Goal: Information Seeking & Learning: Learn about a topic

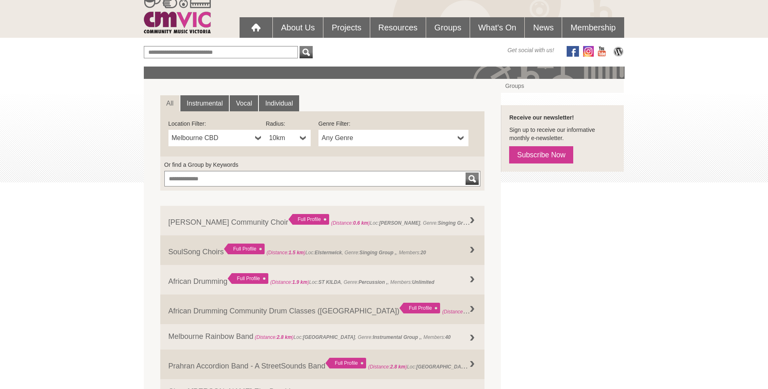
scroll to position [84, 0]
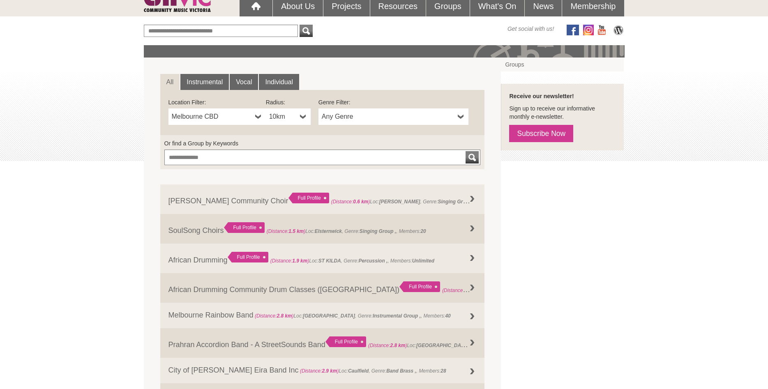
click at [260, 117] on b at bounding box center [258, 116] width 7 height 16
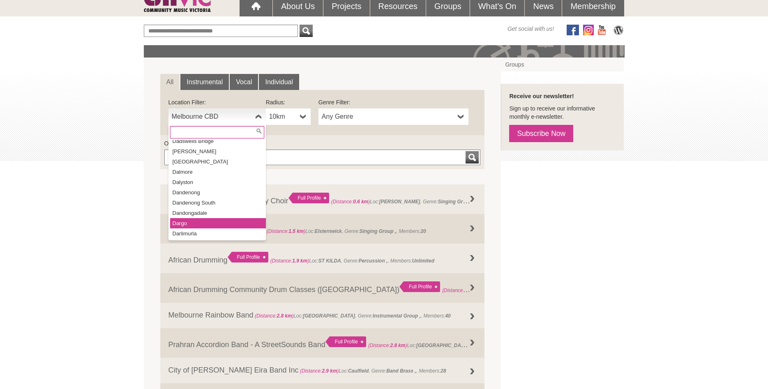
scroll to position [4548, 0]
click at [240, 131] on input "text" at bounding box center [217, 132] width 94 height 12
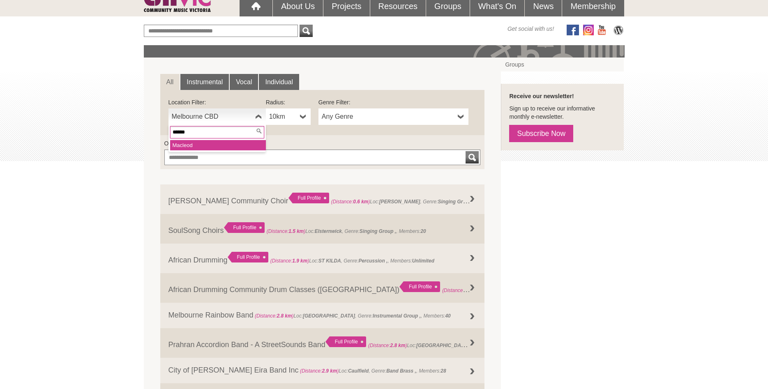
type input "*******"
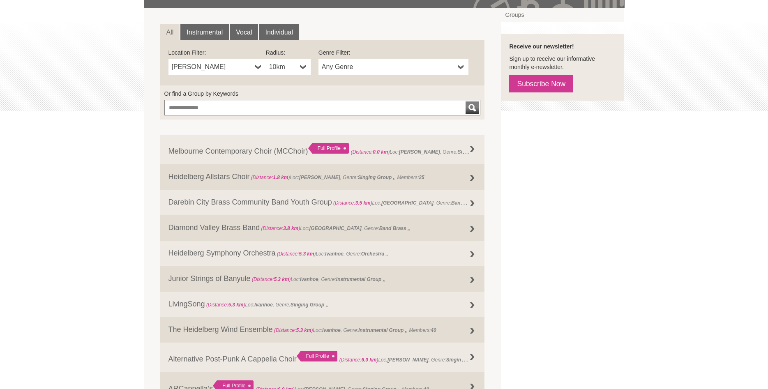
scroll to position [59, 0]
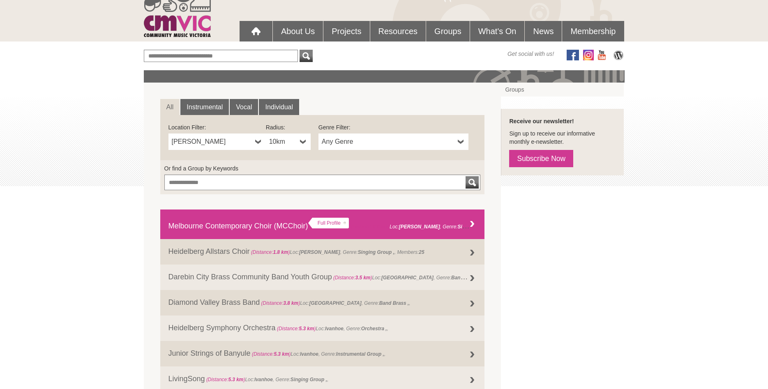
click at [375, 224] on span "(Distance: 0.0 km )" at bounding box center [370, 227] width 39 height 6
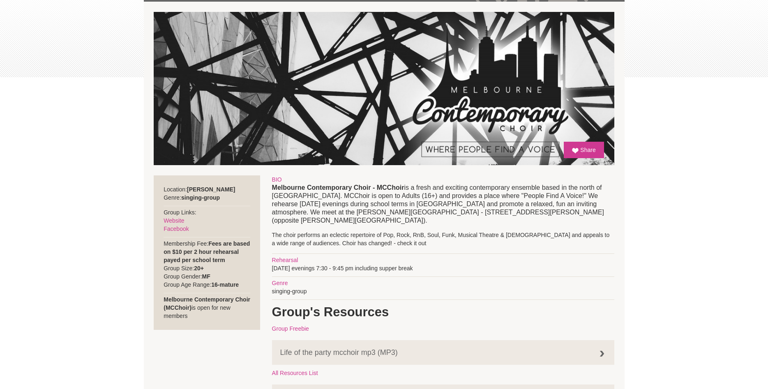
scroll to position [126, 0]
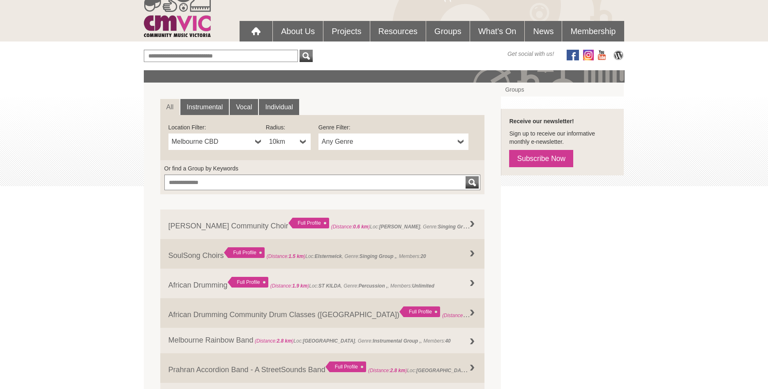
scroll to position [59, 0]
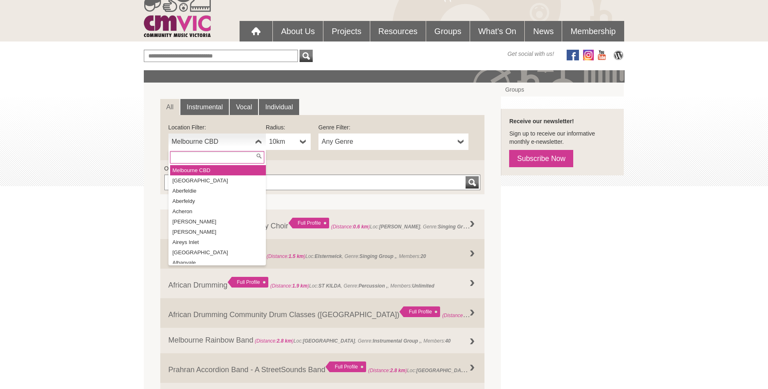
click at [244, 139] on span "Melbourne CBD" at bounding box center [212, 142] width 80 height 10
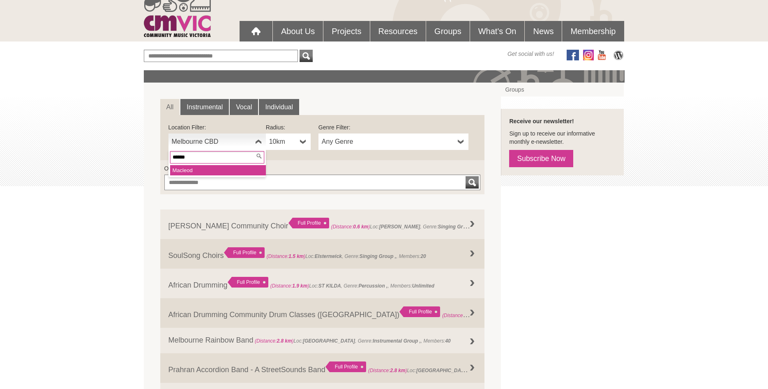
type input "*******"
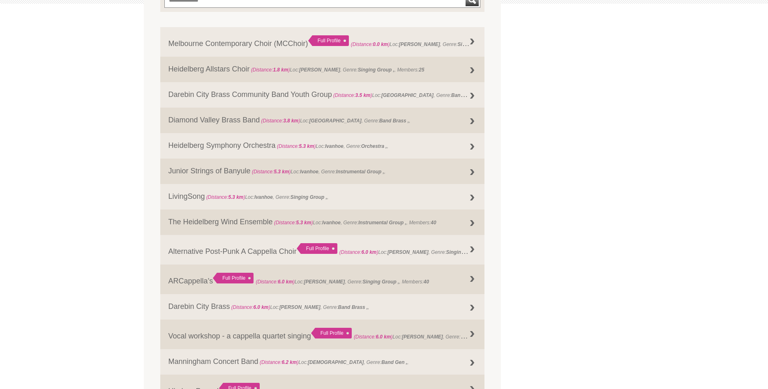
scroll to position [226, 0]
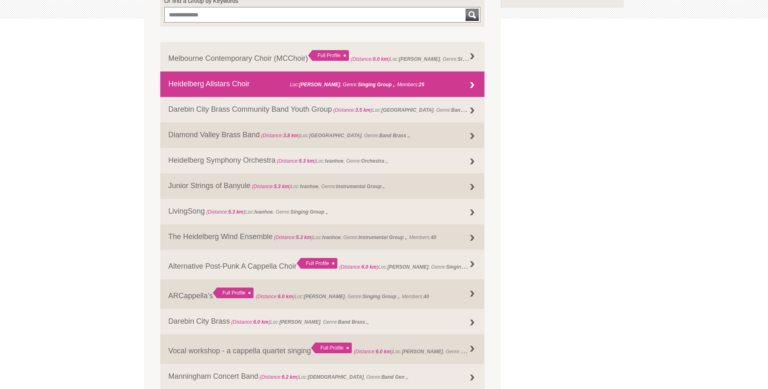
click at [187, 81] on link "Heidelberg Allstars Choir (Distance: 1.8 km ) Loc: [PERSON_NAME] , Genre: Singi…" at bounding box center [322, 83] width 325 height 25
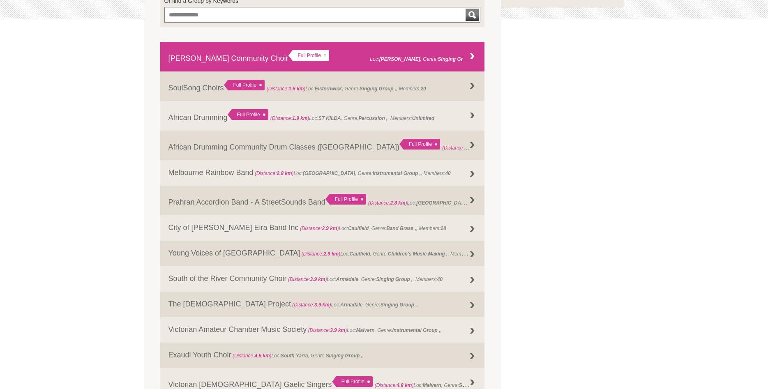
scroll to position [226, 0]
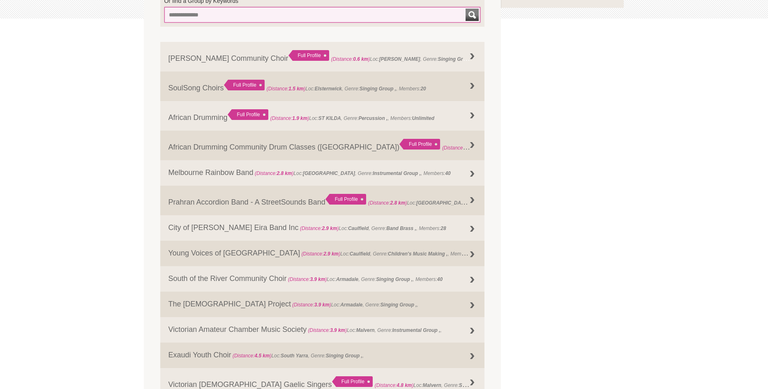
click at [213, 11] on input "Or find a Group by Keywords" at bounding box center [322, 15] width 316 height 16
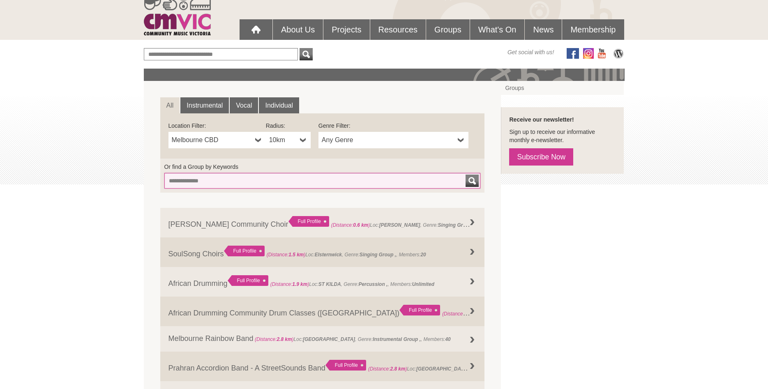
scroll to position [17, 0]
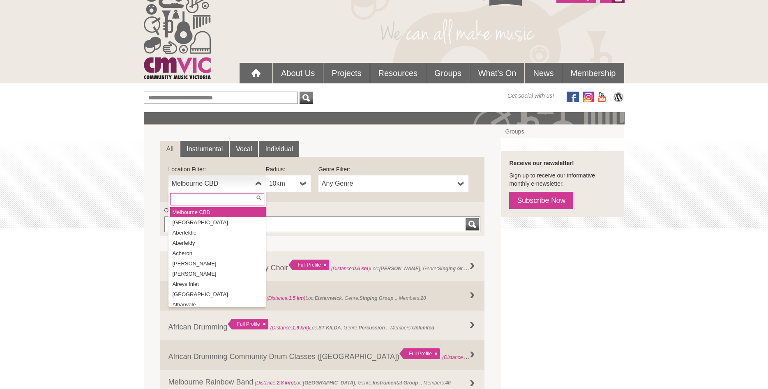
click at [232, 184] on span "Melbourne CBD" at bounding box center [212, 184] width 80 height 10
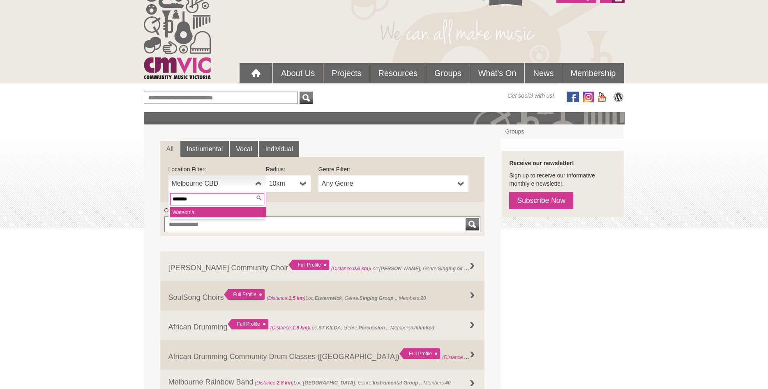
type input "********"
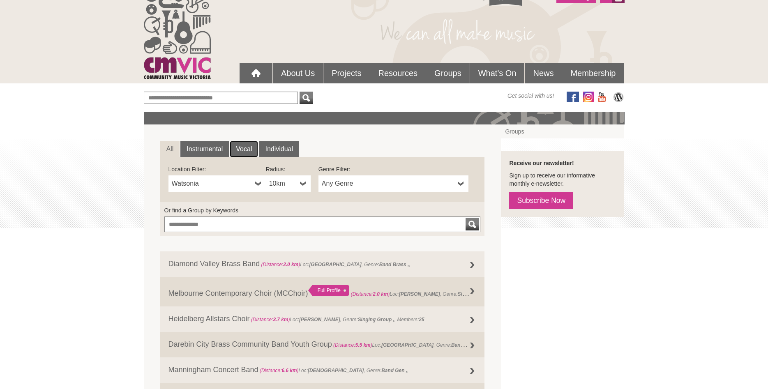
drag, startPoint x: 242, startPoint y: 150, endPoint x: 266, endPoint y: 162, distance: 27.4
click at [241, 150] on link "Vocal" at bounding box center [244, 149] width 28 height 16
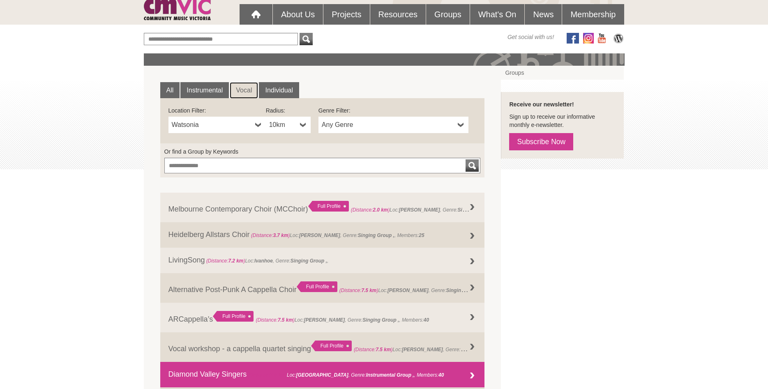
scroll to position [59, 0]
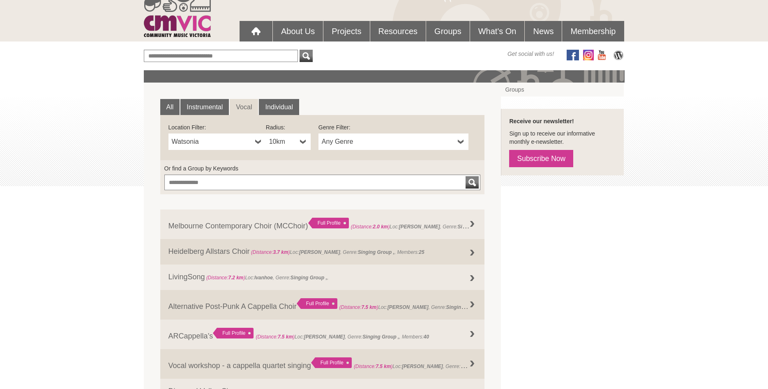
click at [243, 107] on link "Vocal" at bounding box center [244, 107] width 28 height 16
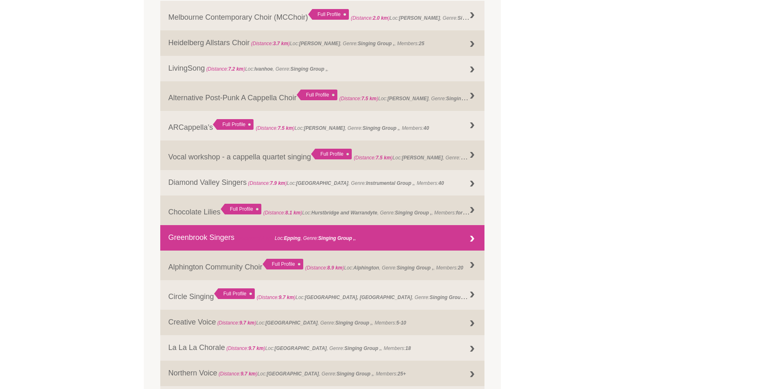
scroll to position [268, 0]
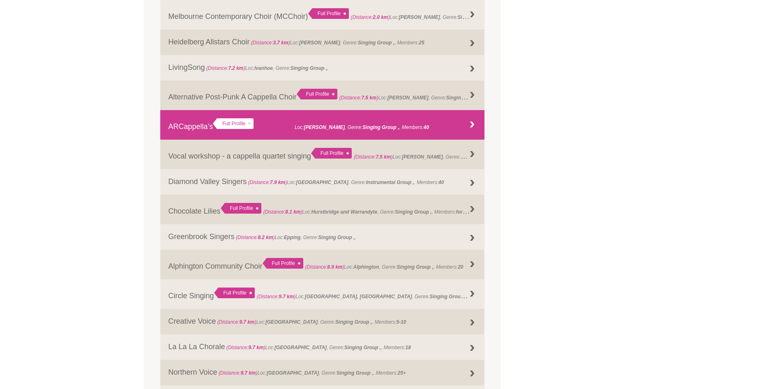
click at [354, 132] on link "ARCappella’s Full Profile (Distance: 7.5 km ) Loc: Preston , Genre: , Members: …" at bounding box center [322, 125] width 325 height 30
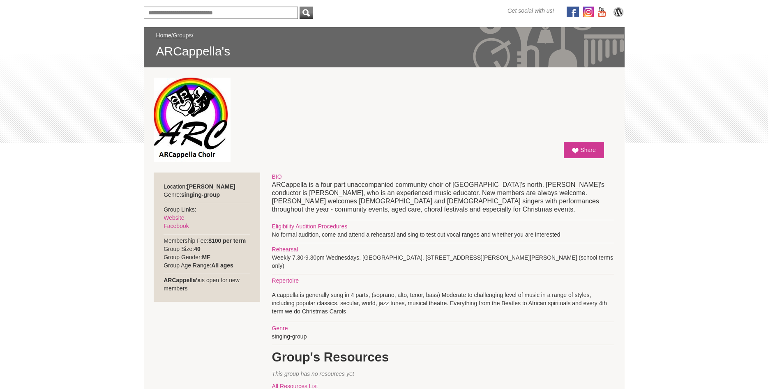
scroll to position [84, 0]
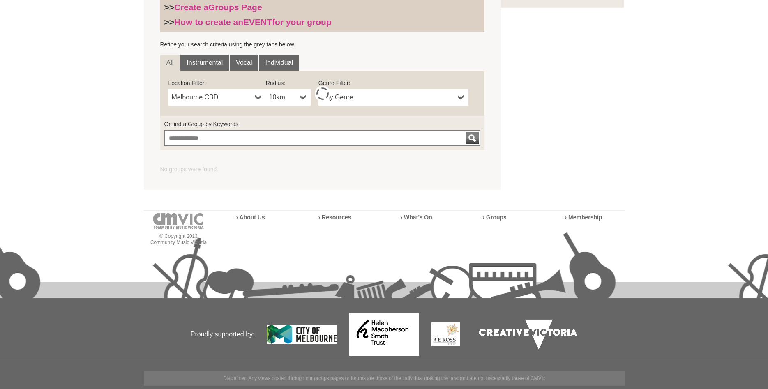
scroll to position [254, 0]
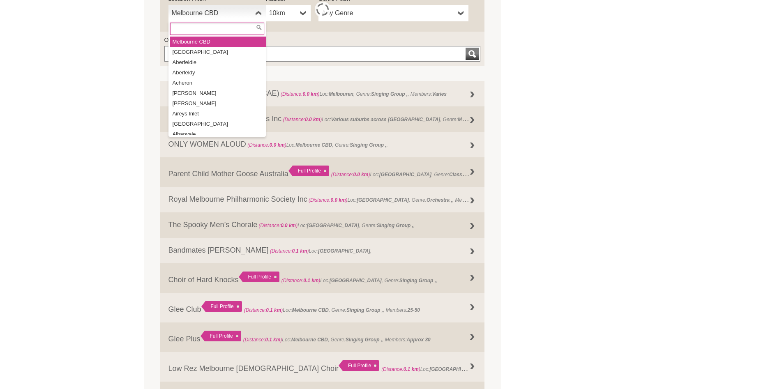
click at [228, 21] on div "Melbourne CBD Melbourne CBD Abbotsford Aberfeldie Aberfeldy Acheron Addington A…" at bounding box center [216, 13] width 97 height 16
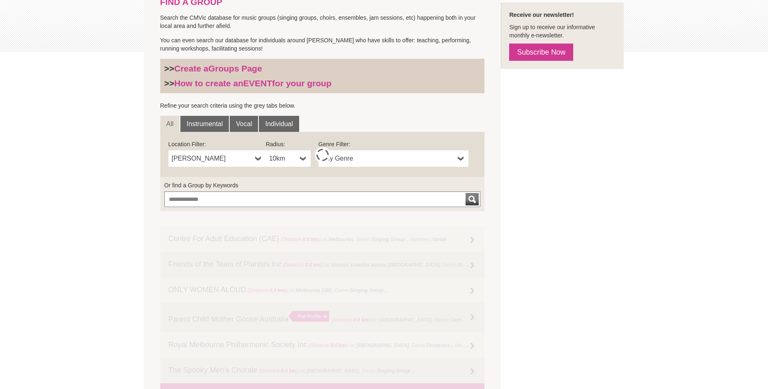
scroll to position [168, 0]
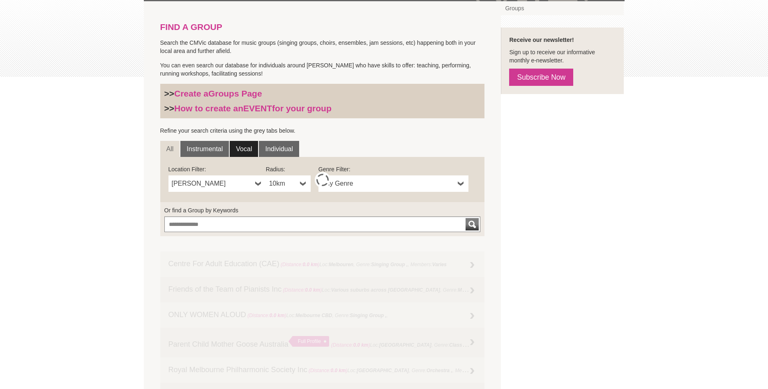
click at [241, 147] on link "Vocal" at bounding box center [244, 149] width 28 height 16
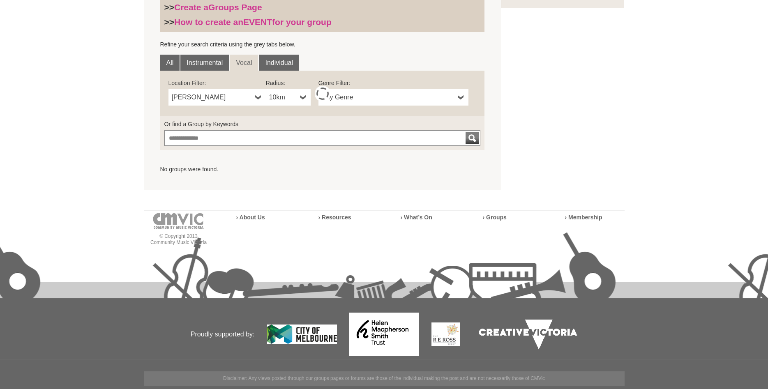
click at [214, 96] on span "[PERSON_NAME]" at bounding box center [212, 97] width 80 height 10
type input "*******"
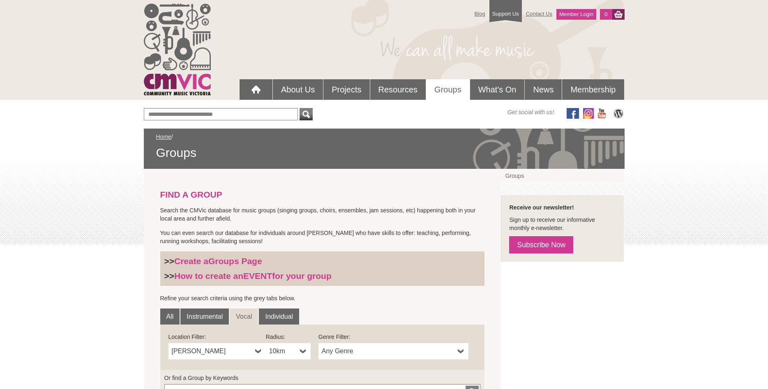
scroll to position [0, 0]
